Goal: Task Accomplishment & Management: Use online tool/utility

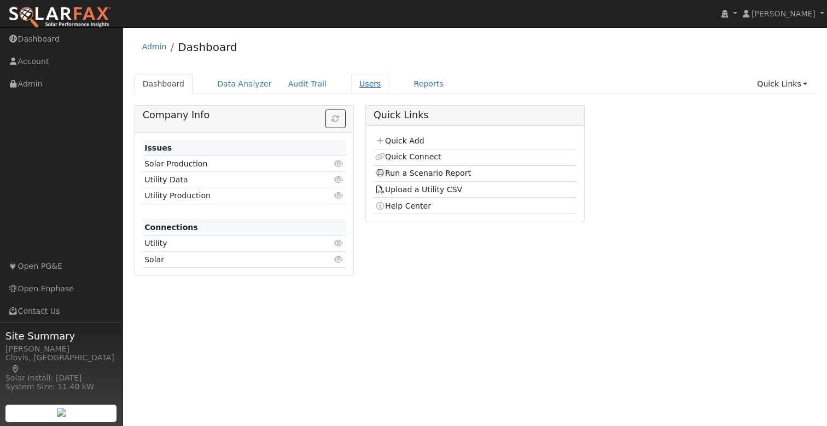
click at [352, 87] on link "Users" at bounding box center [370, 84] width 38 height 20
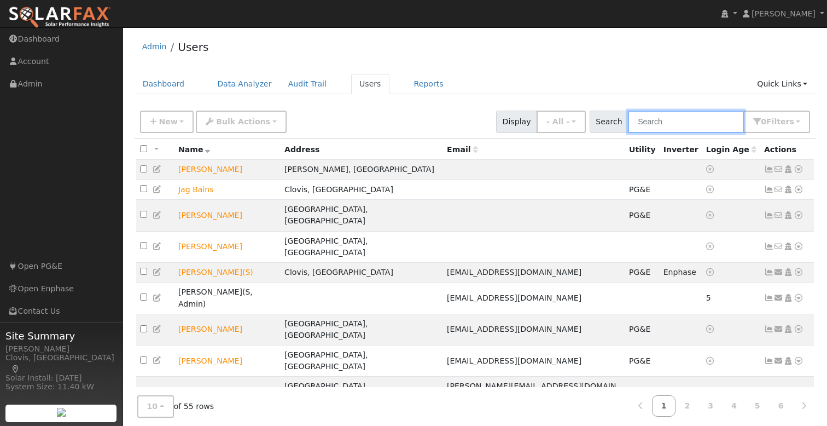
click at [680, 121] on input "text" at bounding box center [686, 122] width 116 height 22
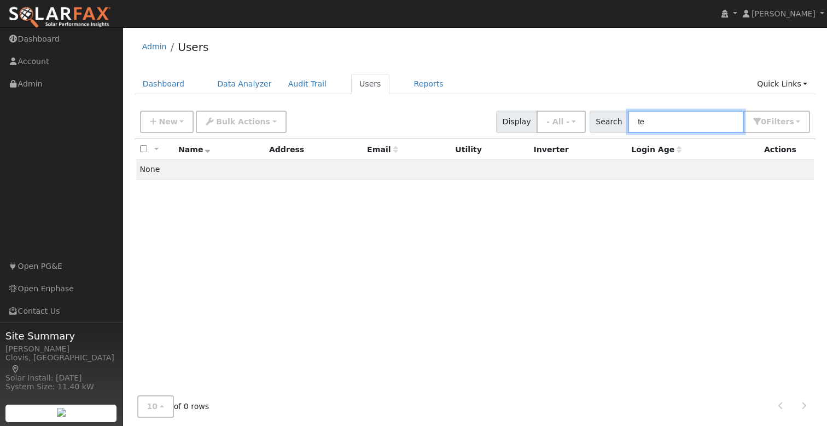
type input "t"
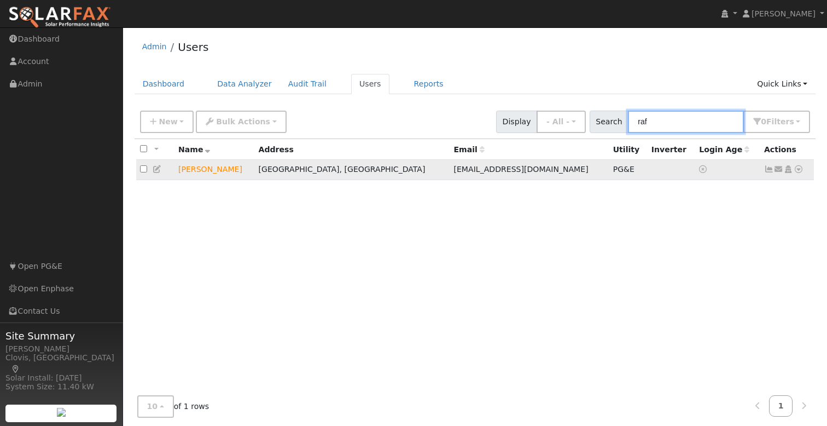
type input "raf"
click at [798, 170] on icon at bounding box center [799, 169] width 10 height 8
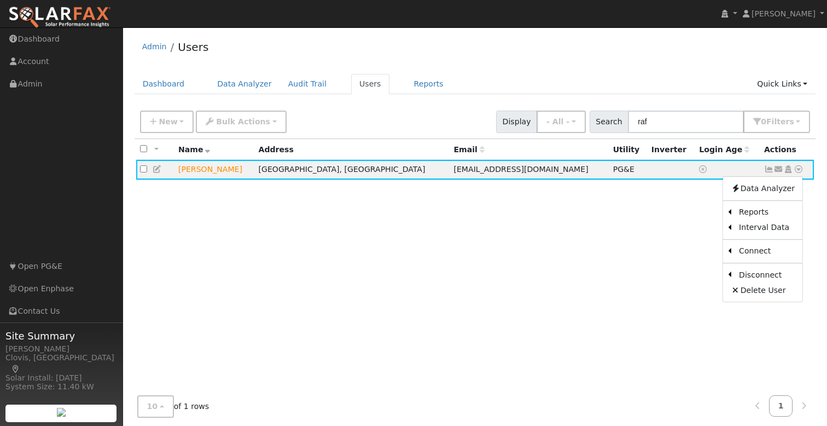
click at [0, 0] on link "Scenario" at bounding box center [0, 0] width 0 height 0
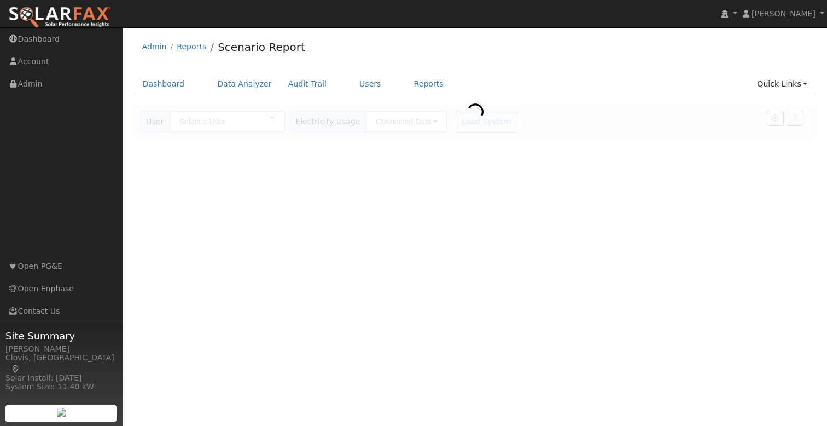
type input "[PERSON_NAME]"
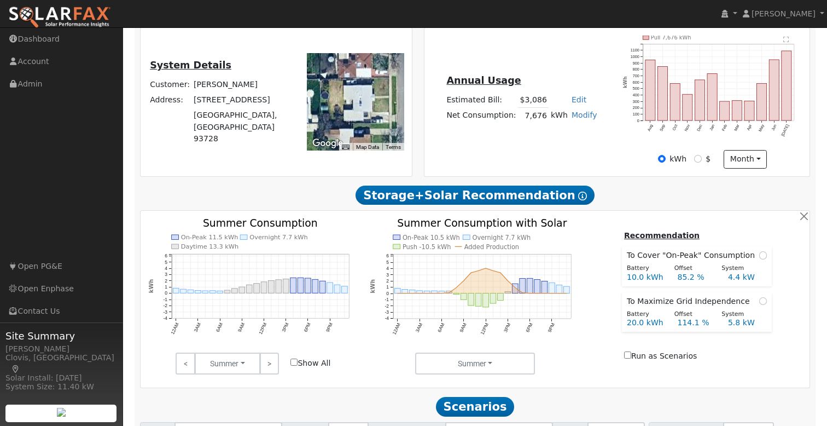
scroll to position [323, 0]
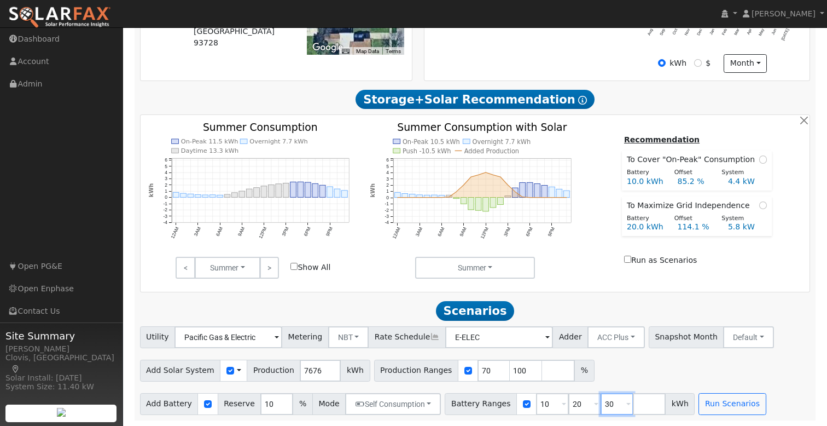
drag, startPoint x: 605, startPoint y: 404, endPoint x: 584, endPoint y: 400, distance: 21.3
click at [584, 400] on div "Battery Ranges 10 Overrides Reserve % Mode None None Self Consumption Peak Savi…" at bounding box center [570, 404] width 250 height 22
click at [612, 372] on div "Add Solar System Use CSV Data Production 7676 kWh Production Ranges 70 100 %" at bounding box center [475, 369] width 675 height 26
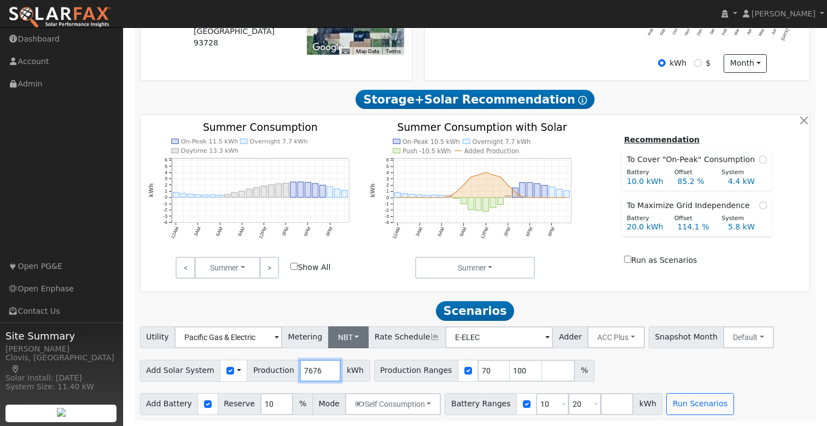
drag, startPoint x: 315, startPoint y: 372, endPoint x: 335, endPoint y: 332, distance: 44.5
click at [291, 369] on div "Add Solar System Use CSV Data Production 7676 kWh" at bounding box center [255, 371] width 230 height 22
type input "9696"
drag, startPoint x: 474, startPoint y: 369, endPoint x: 443, endPoint y: 370, distance: 31.8
click at [443, 370] on div "Production Ranges 70 100 %" at bounding box center [484, 371] width 221 height 22
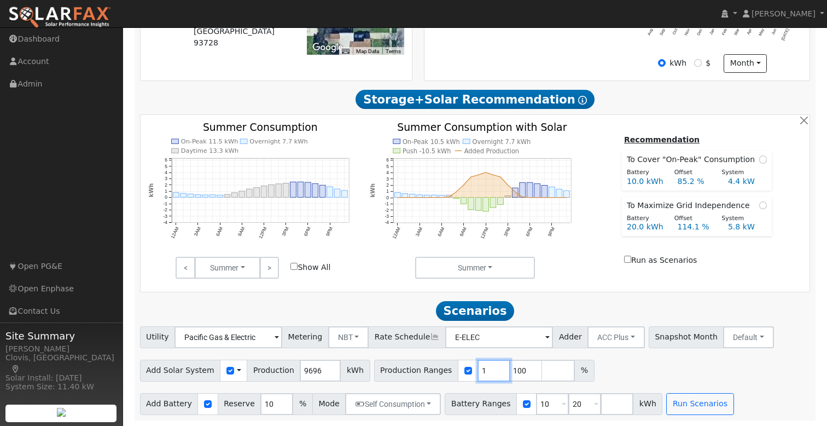
type input "100"
click at [571, 367] on div "Add Solar System Use CSV Data Production 9696 kWh Production Ranges 100 %" at bounding box center [475, 369] width 675 height 26
click at [596, 367] on div "Add Solar System Use CSV Data Production 9696 kWh Production Ranges 100 %" at bounding box center [475, 369] width 675 height 26
click at [724, 367] on div "Add Solar System Use CSV Data Production 9696 kWh Production Ranges 100 %" at bounding box center [475, 369] width 675 height 26
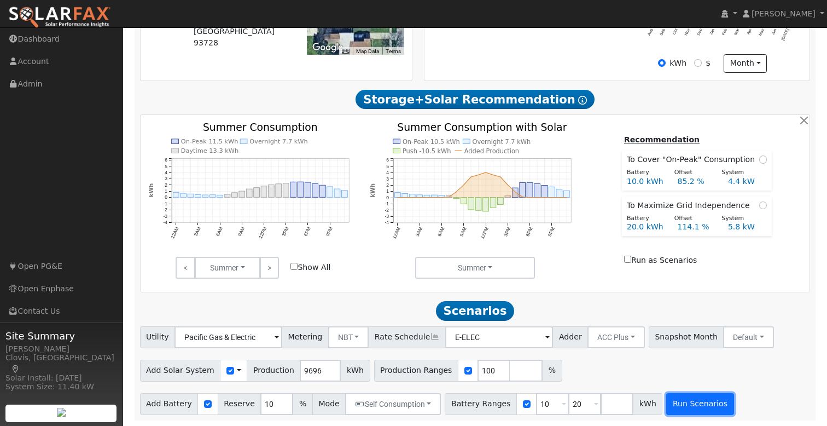
click at [687, 403] on button "Run Scenarios" at bounding box center [700, 404] width 67 height 22
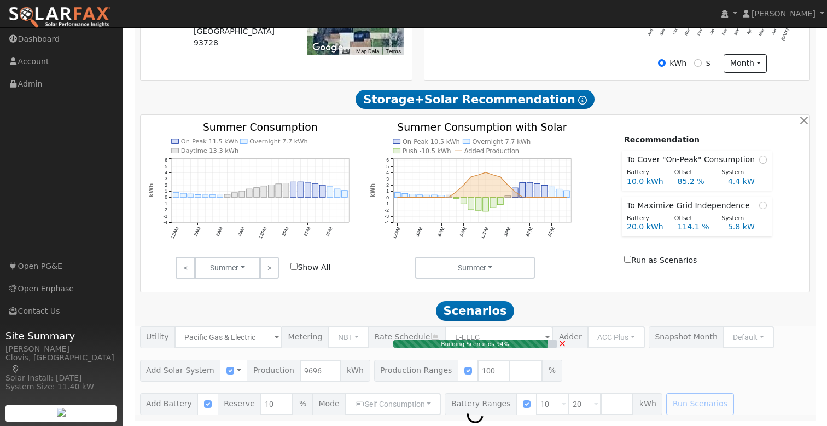
type input "6.5"
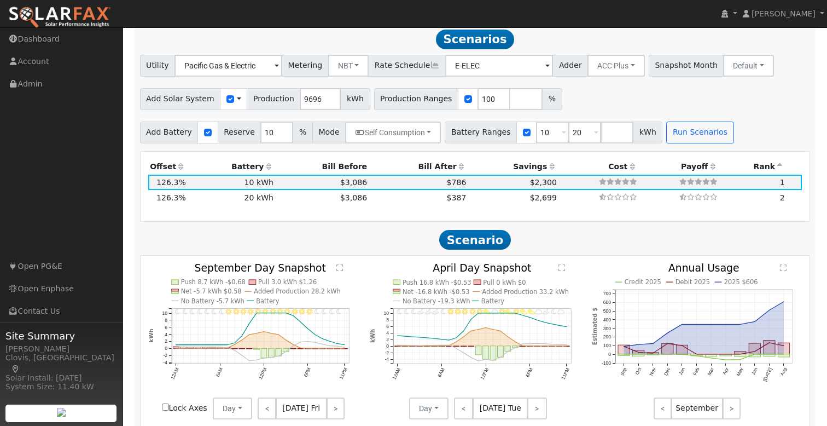
scroll to position [590, 0]
click at [256, 202] on td "20 kWh" at bounding box center [232, 196] width 88 height 15
type input "$28,000"
type input "$14,218"
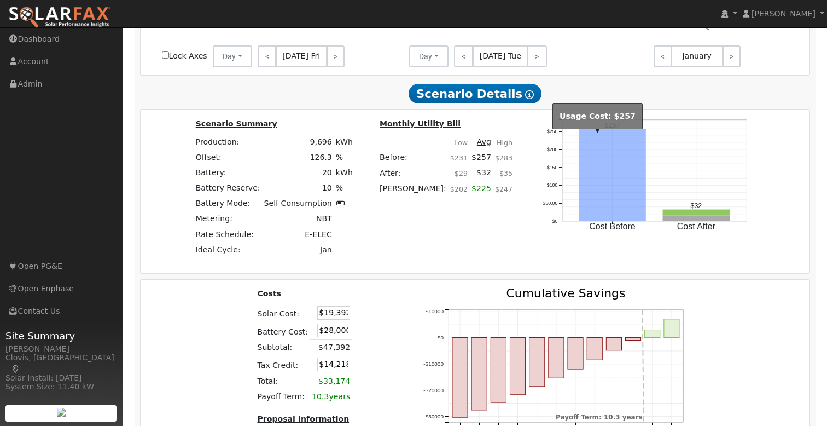
scroll to position [1075, 0]
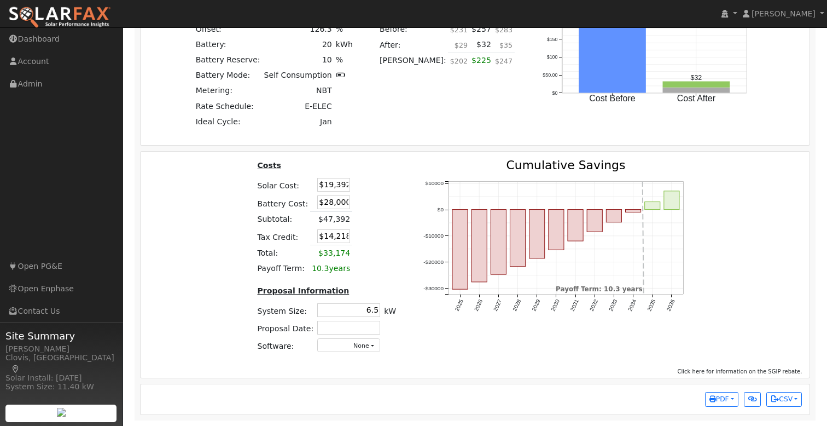
drag, startPoint x: 333, startPoint y: 182, endPoint x: 374, endPoint y: 182, distance: 41.0
click at [374, 182] on table "Costs Solar Cost: $19,392 Battery Cost: $28,000 Subtotal: $47,392 Tax Credit: $…" at bounding box center [327, 217] width 143 height 117
type input "$20,680"
type input "$14,604"
click at [377, 177] on table "Costs Solar Cost: $20,680 Battery Cost: $28,000 Subtotal: $48,680 Tax Credit: $…" at bounding box center [327, 217] width 143 height 117
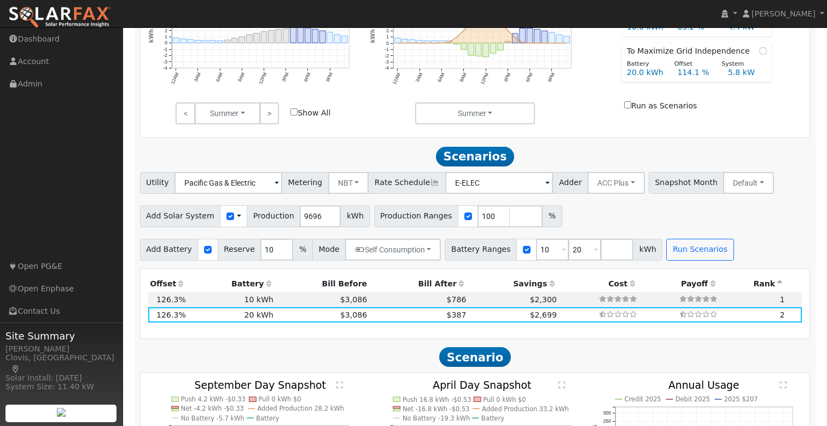
scroll to position [523, 0]
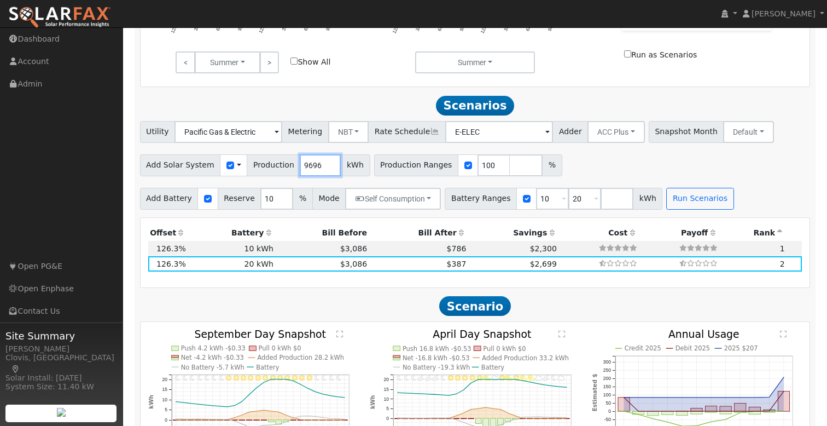
drag, startPoint x: 319, startPoint y: 172, endPoint x: 273, endPoint y: 169, distance: 46.7
click at [273, 169] on div "Add Solar System Use CSV Data Production 9696 kWh" at bounding box center [255, 165] width 230 height 22
type input "7254"
click at [692, 202] on button "Run Scenarios" at bounding box center [700, 199] width 67 height 22
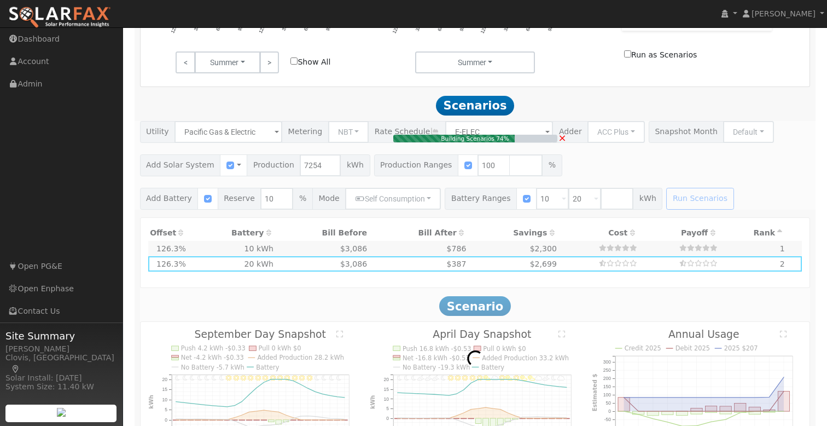
type input "4.8"
type input "$14,508"
type input "$14,000"
type input "$8,552"
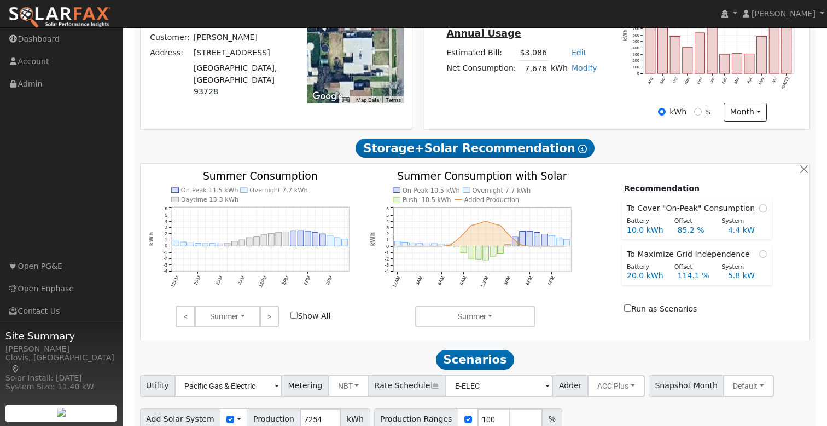
scroll to position [0, 0]
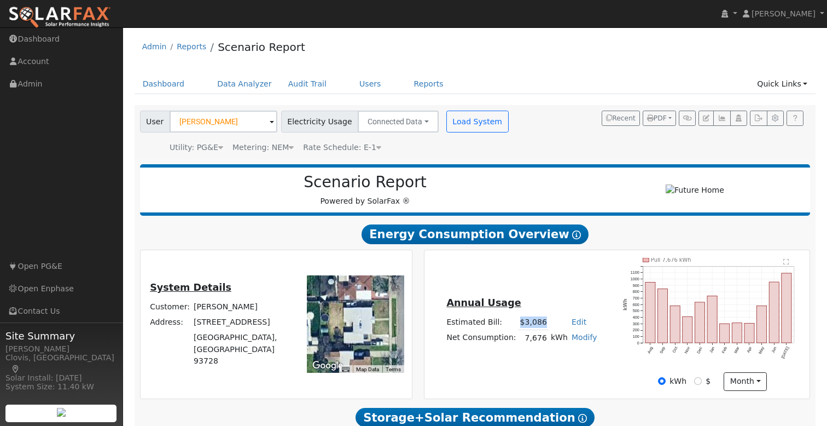
drag, startPoint x: 544, startPoint y: 323, endPoint x: 513, endPoint y: 323, distance: 31.2
click at [512, 323] on tr "Estimated Bill: $3,086 Edit Estimated Bill $ Annual" at bounding box center [522, 322] width 154 height 16
